Goal: Task Accomplishment & Management: Use online tool/utility

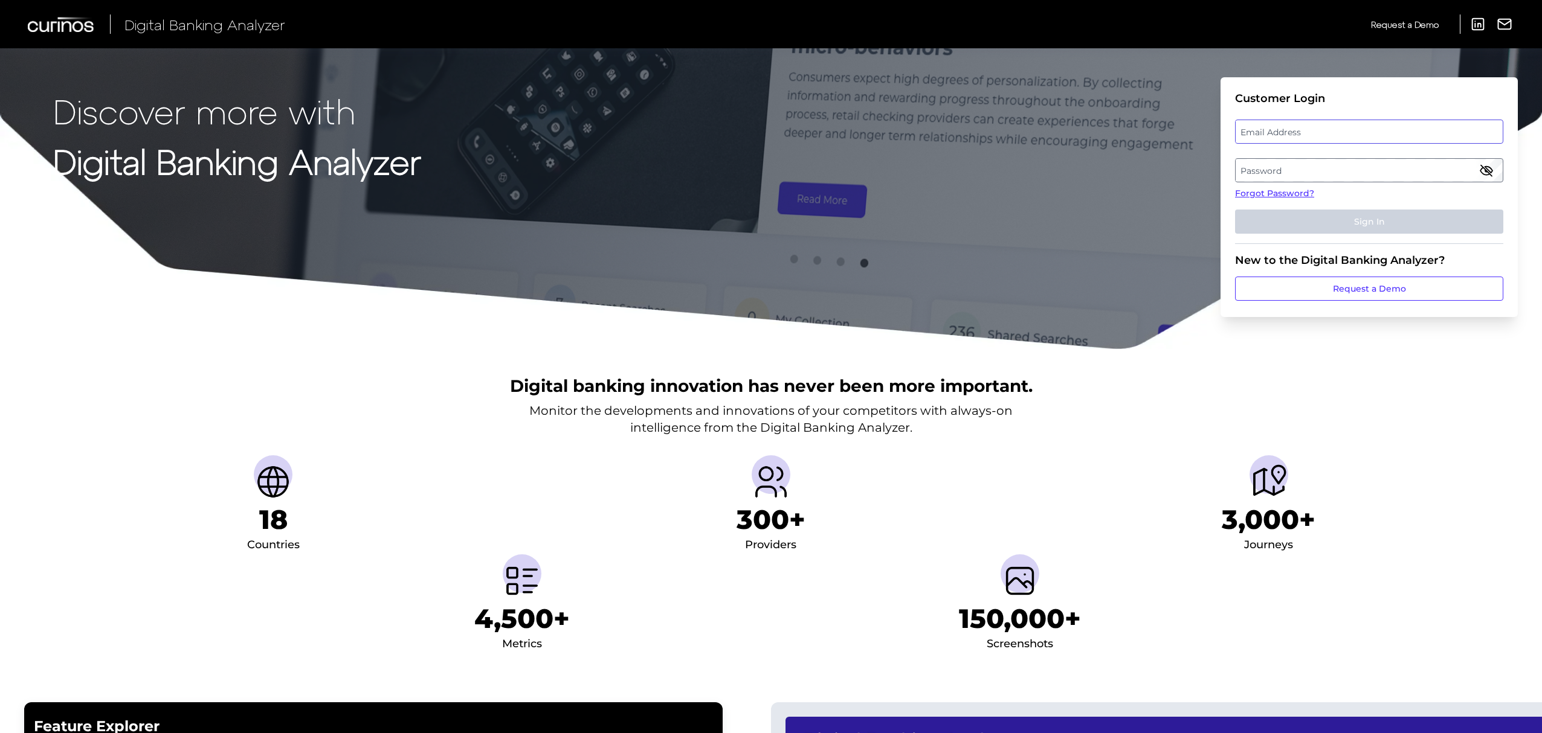
click at [1362, 143] on input "email" at bounding box center [1369, 132] width 268 height 24
type input "[PERSON_NAME][EMAIL_ADDRESS][PERSON_NAME][DOMAIN_NAME]"
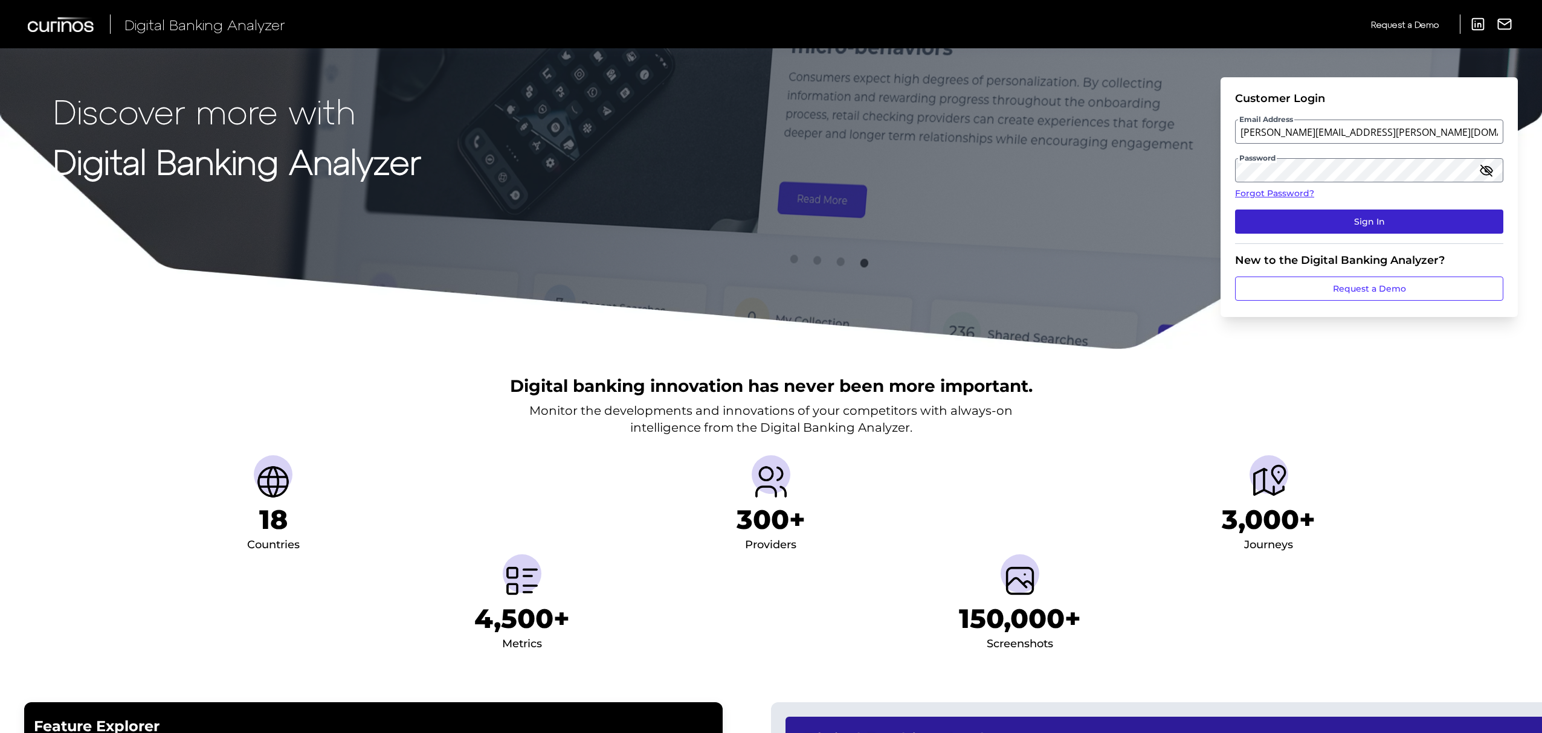
click at [1363, 221] on button "Sign In" at bounding box center [1369, 222] width 268 height 24
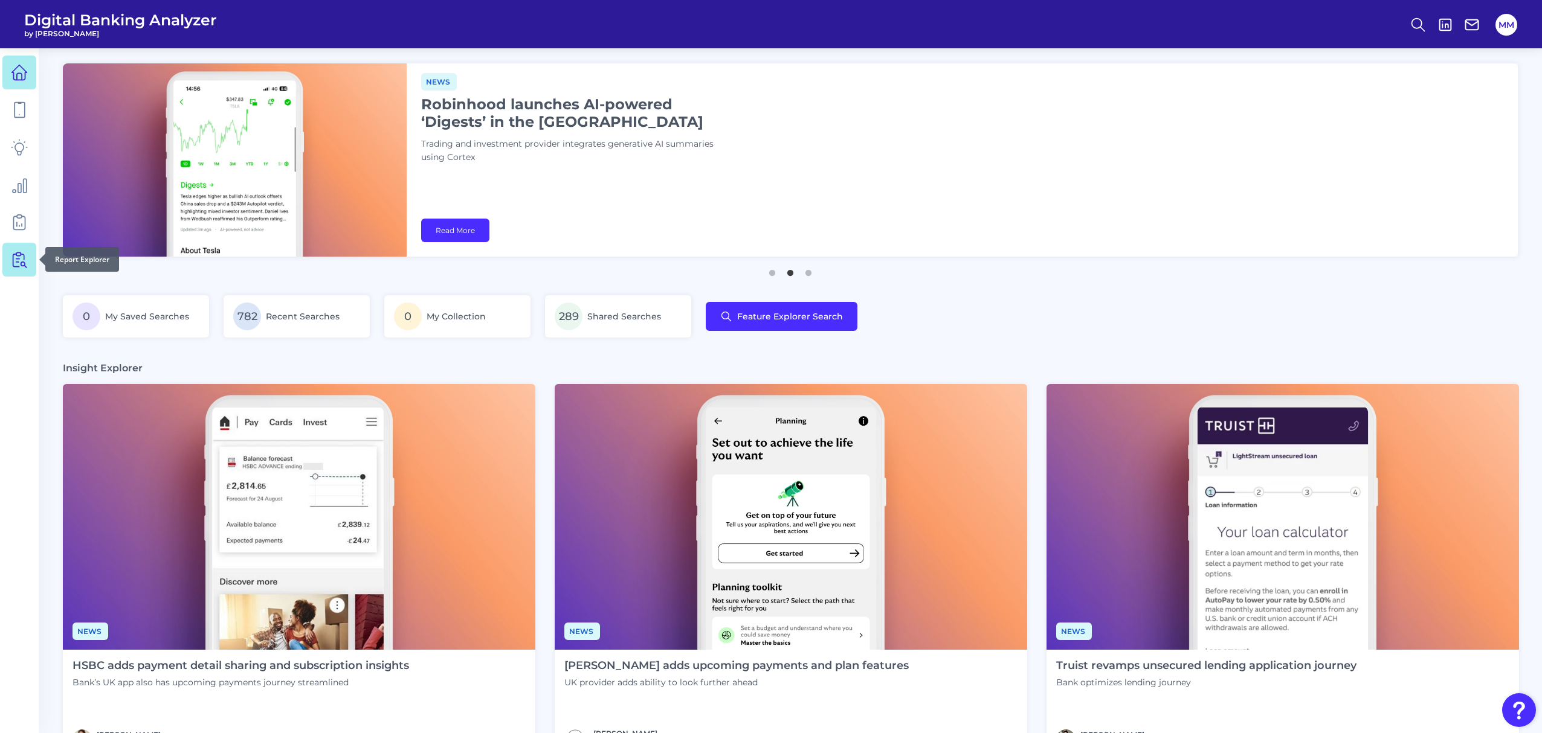
click at [18, 268] on link at bounding box center [19, 260] width 34 height 34
